Goal: Task Accomplishment & Management: Manage account settings

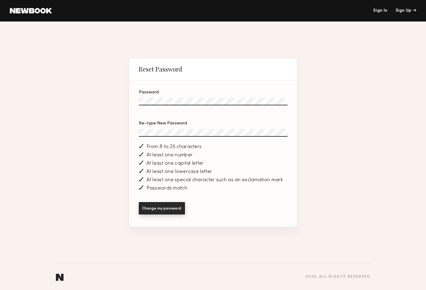
click at [160, 209] on button "Change my password" at bounding box center [162, 208] width 46 height 12
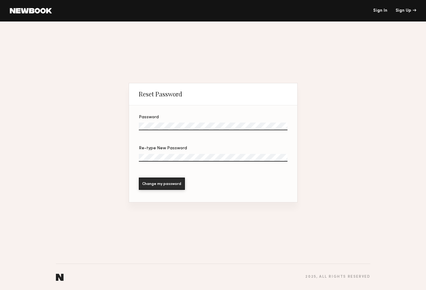
click at [376, 13] on link "Sign In" at bounding box center [380, 11] width 14 height 4
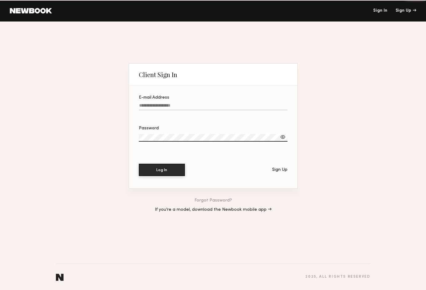
click at [377, 11] on link "Sign In" at bounding box center [380, 11] width 14 height 4
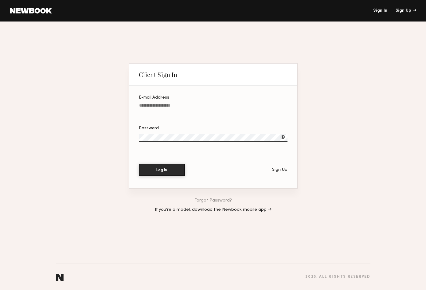
click at [284, 137] on div at bounding box center [283, 137] width 6 height 6
